Goal: Information Seeking & Learning: Learn about a topic

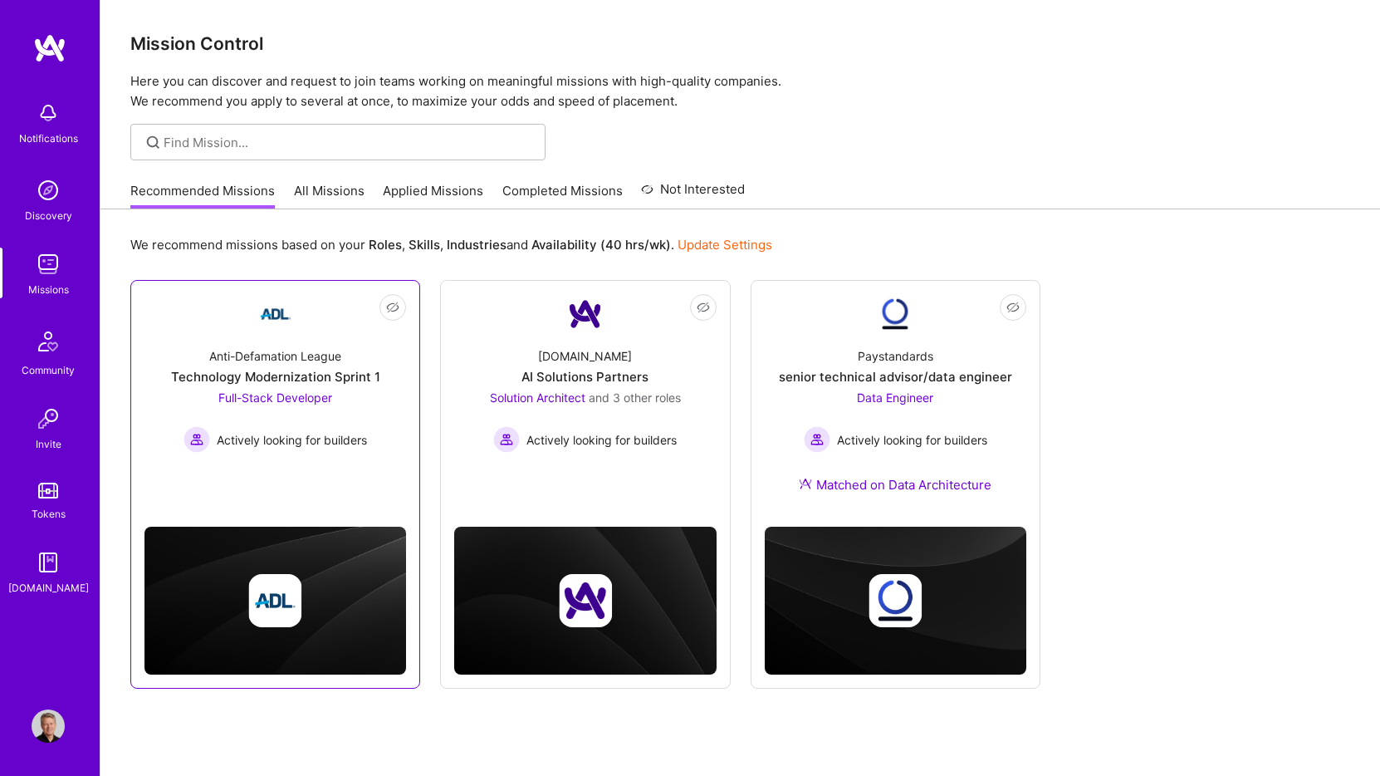
click at [320, 313] on link "Not Interested Anti-Defamation League Technology Modernization Sprint 1 Full-St…" at bounding box center [276, 386] width 262 height 184
click at [317, 301] on link "Not Interested Anti-Defamation League Technology Modernization Sprint 1 Full-St…" at bounding box center [276, 386] width 262 height 184
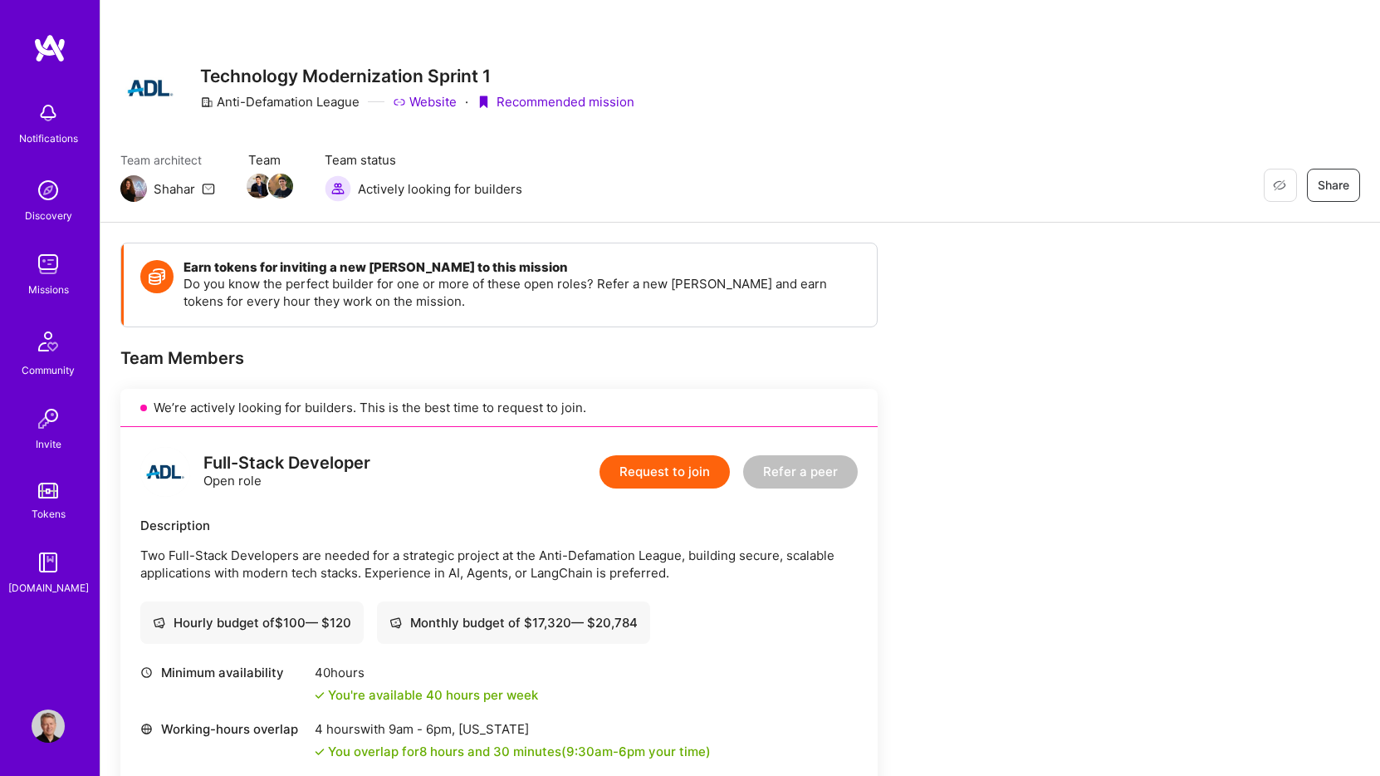
click at [42, 39] on img at bounding box center [49, 48] width 33 height 30
